Goal: Complete application form

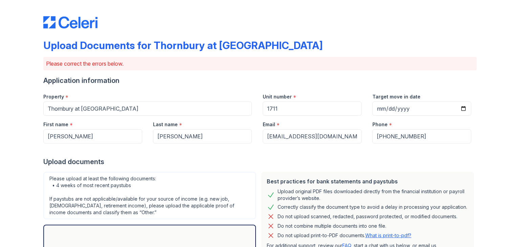
scroll to position [173, 0]
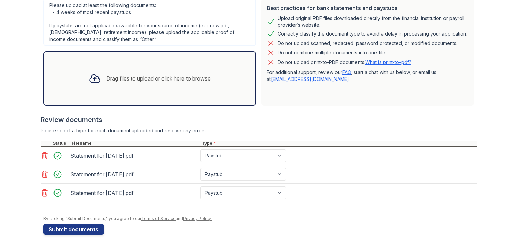
click at [126, 73] on div "Drag files to upload or click here to browse" at bounding box center [149, 78] width 133 height 23
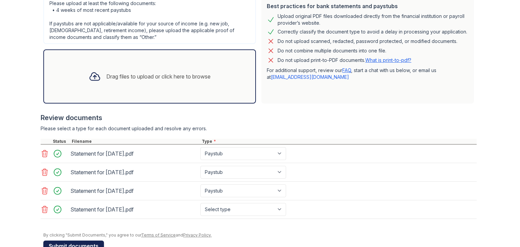
click at [79, 243] on button "Submit documents" at bounding box center [73, 246] width 61 height 11
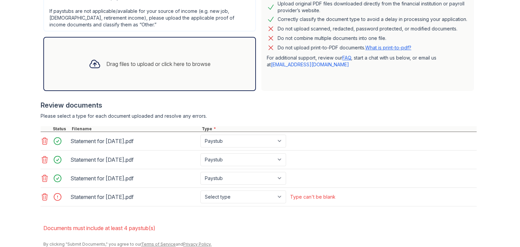
scroll to position [191, 0]
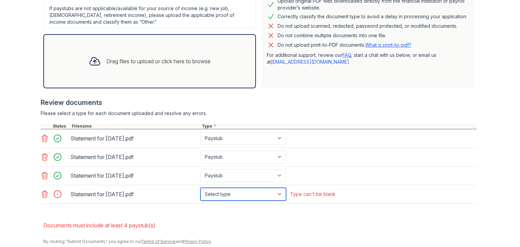
click at [277, 193] on select "Select type Paystub Bank Statement Offer Letter Tax Documents Benefit Award Let…" at bounding box center [244, 194] width 86 height 13
select select "paystub"
click at [201, 188] on select "Select type Paystub Bank Statement Offer Letter Tax Documents Benefit Award Let…" at bounding box center [244, 194] width 86 height 13
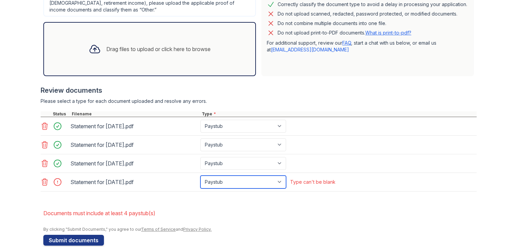
scroll to position [214, 0]
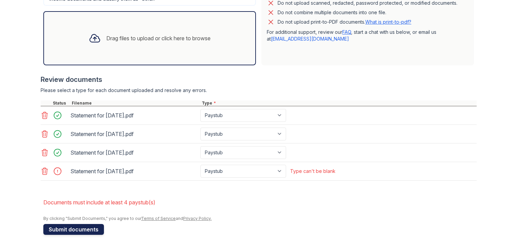
click at [83, 228] on button "Submit documents" at bounding box center [73, 229] width 61 height 11
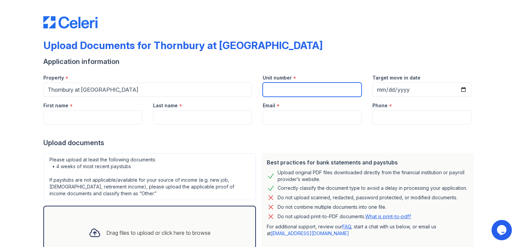
click at [283, 94] on input "Unit number" at bounding box center [312, 90] width 99 height 14
type input "1711"
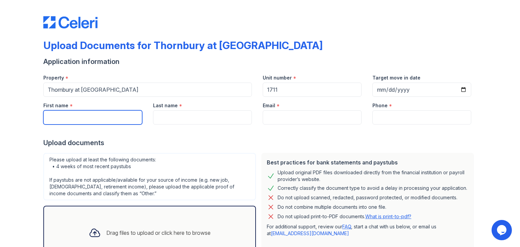
click at [89, 120] on input "First name" at bounding box center [92, 117] width 99 height 14
type input "[PERSON_NAME]"
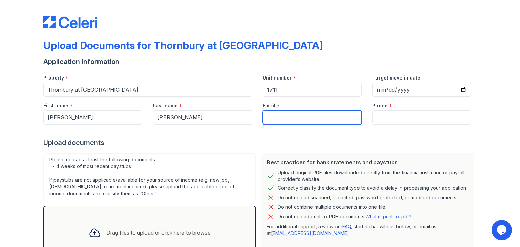
type input "[EMAIL_ADDRESS][DOMAIN_NAME]"
type input "9012124918"
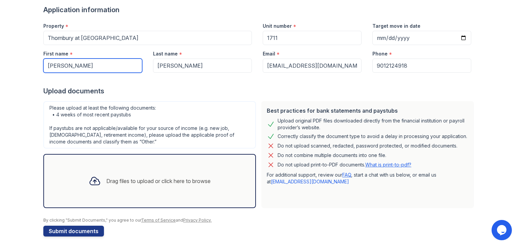
scroll to position [54, 0]
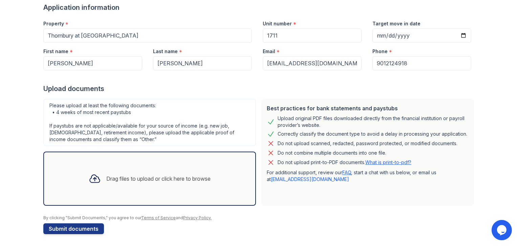
click at [98, 174] on div at bounding box center [95, 179] width 18 height 18
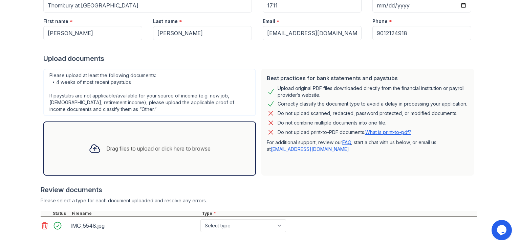
scroll to position [118, 0]
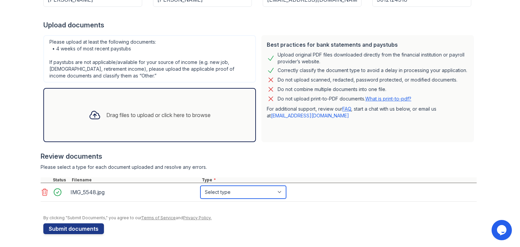
click at [266, 191] on select "Select type Paystub Bank Statement Offer Letter Tax Documents Benefit Award Let…" at bounding box center [244, 192] width 86 height 13
select select "other"
click at [201, 186] on select "Select type Paystub Bank Statement Offer Letter Tax Documents Benefit Award Let…" at bounding box center [244, 192] width 86 height 13
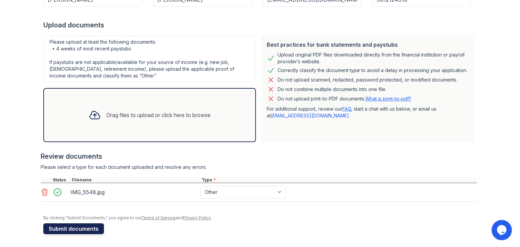
click at [92, 227] on button "Submit documents" at bounding box center [73, 229] width 61 height 11
